Goal: Go to known website: Access a specific website the user already knows

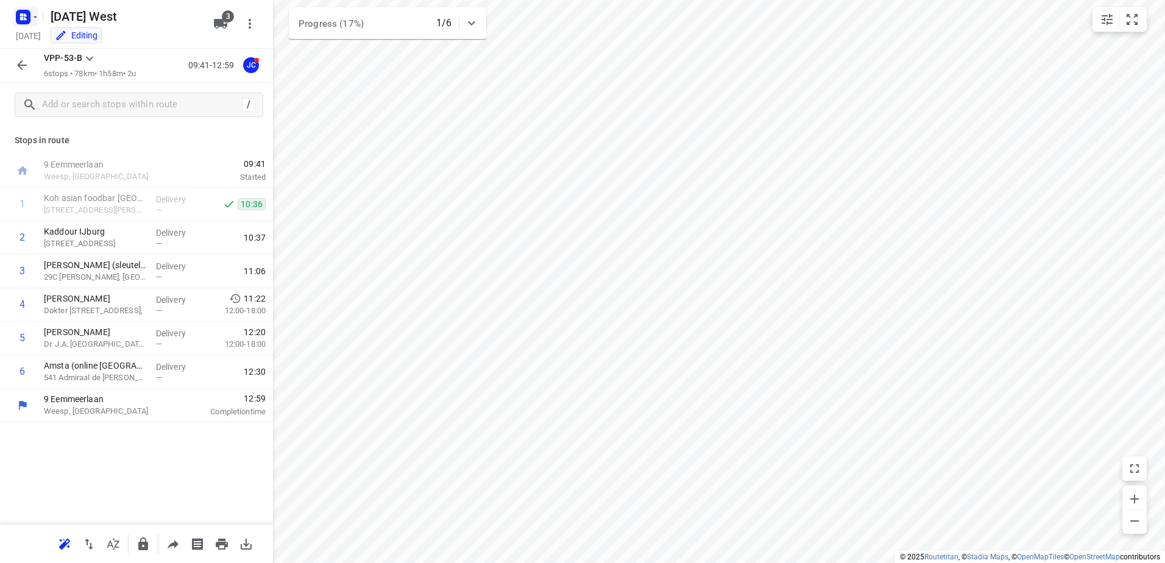
click at [18, 17] on rect "button" at bounding box center [23, 17] width 15 height 15
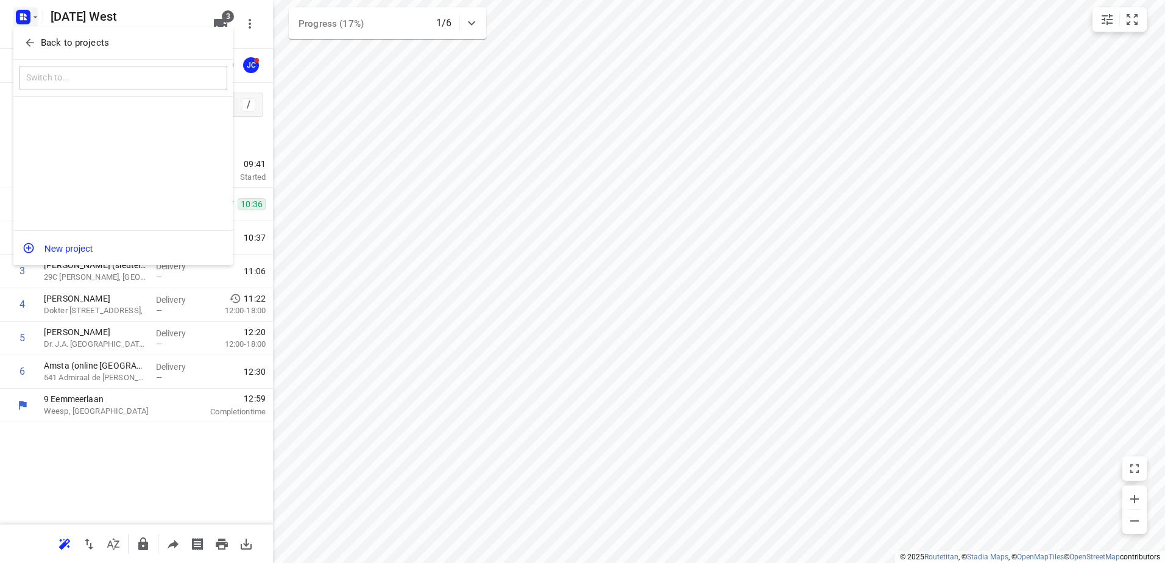
click at [26, 39] on icon "button" at bounding box center [30, 43] width 12 height 12
